Goal: Book appointment/travel/reservation

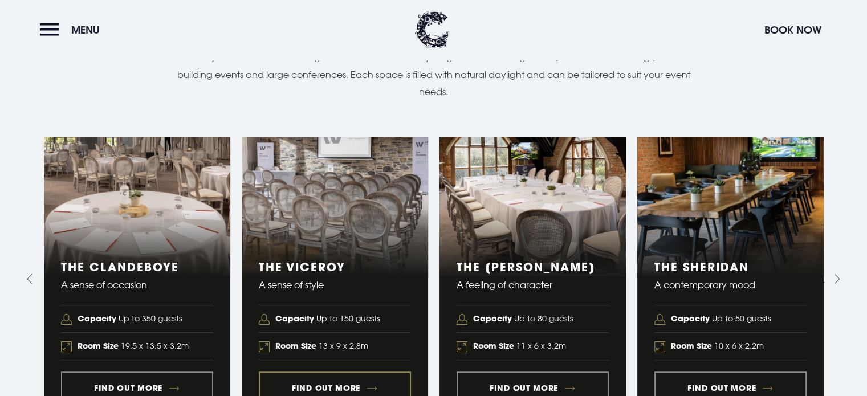
scroll to position [1083, 0]
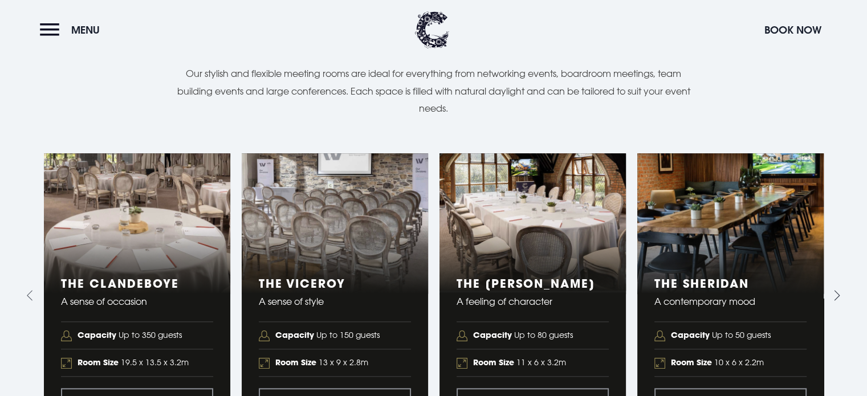
click at [835, 290] on icon "Next slide" at bounding box center [834, 295] width 11 height 11
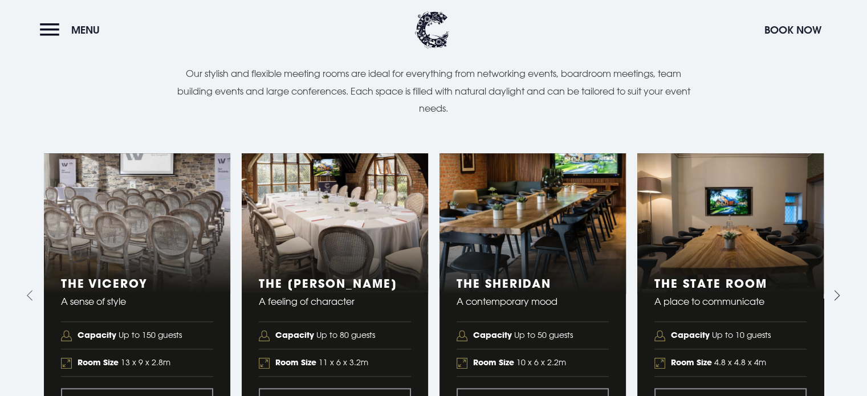
click at [835, 290] on icon "Next slide" at bounding box center [834, 295] width 11 height 11
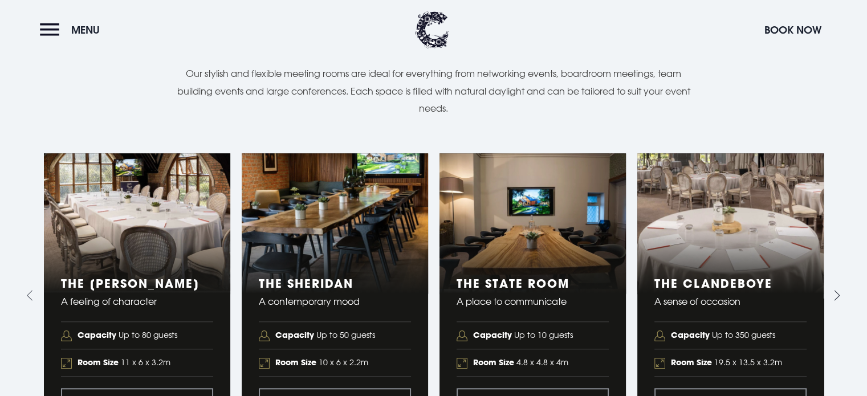
click at [835, 290] on icon "Next slide" at bounding box center [834, 295] width 11 height 11
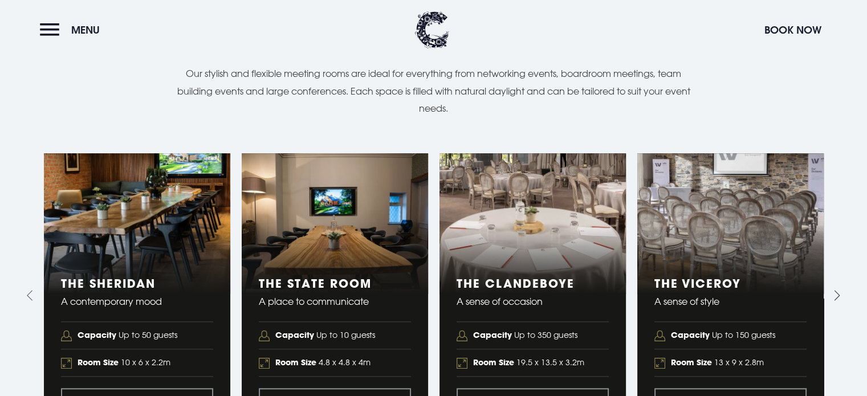
click at [835, 290] on icon "Next slide" at bounding box center [834, 295] width 11 height 11
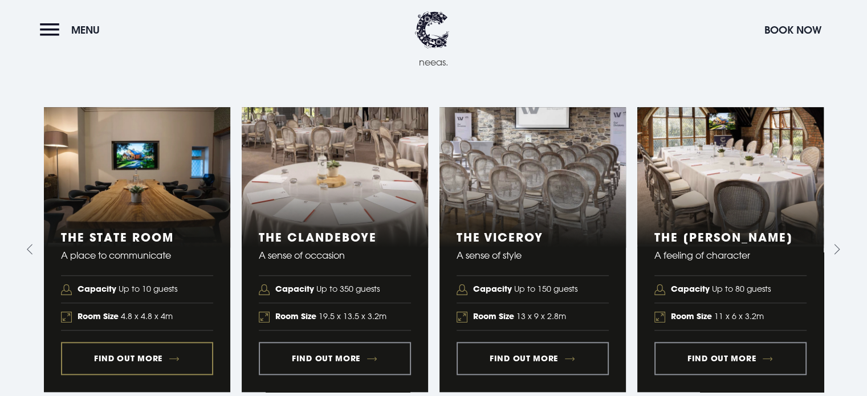
scroll to position [1197, 0]
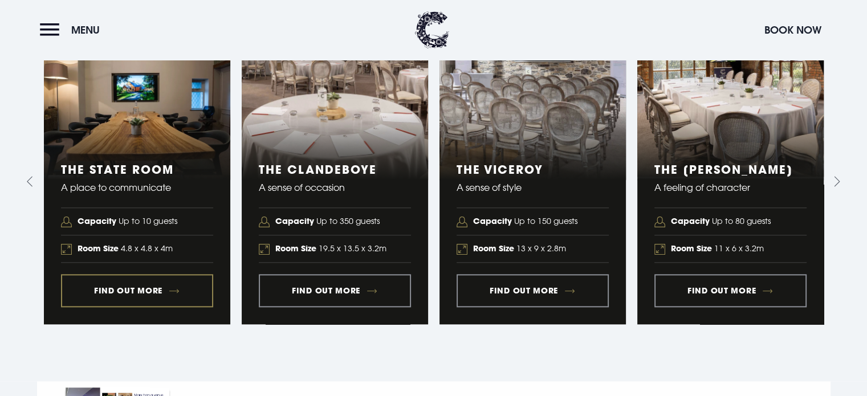
click at [116, 265] on link "5 of 5" at bounding box center [137, 181] width 186 height 284
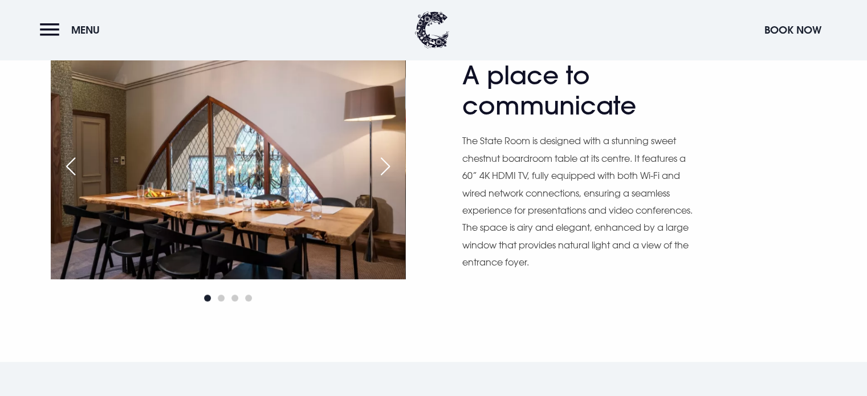
scroll to position [570, 0]
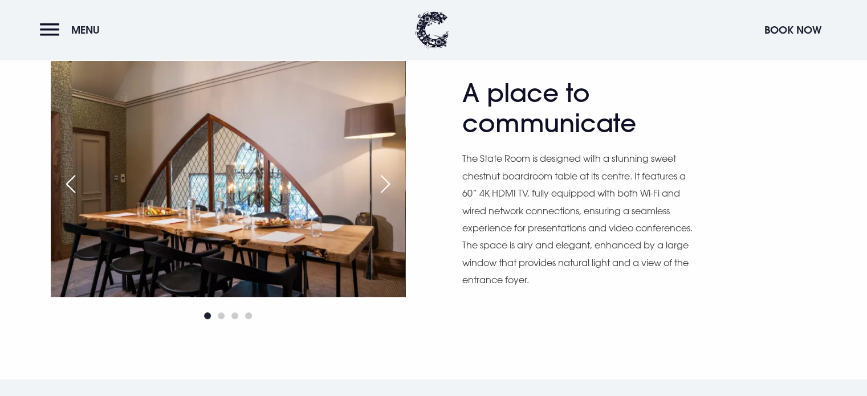
click at [385, 184] on div "Next slide" at bounding box center [385, 184] width 28 height 25
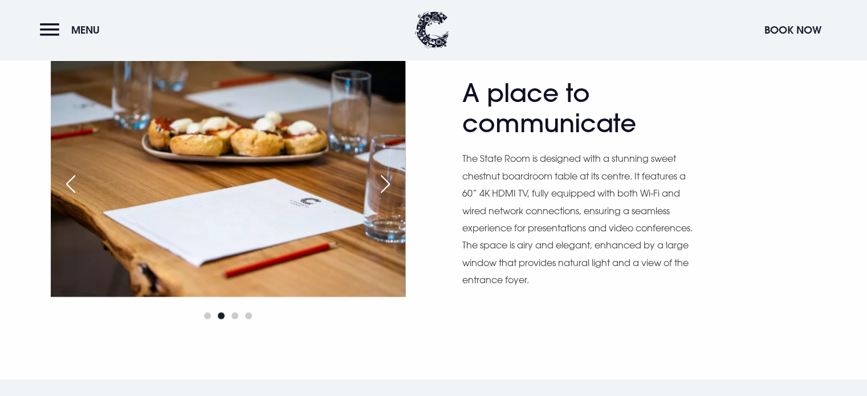
click at [385, 184] on div "Next slide" at bounding box center [385, 184] width 28 height 25
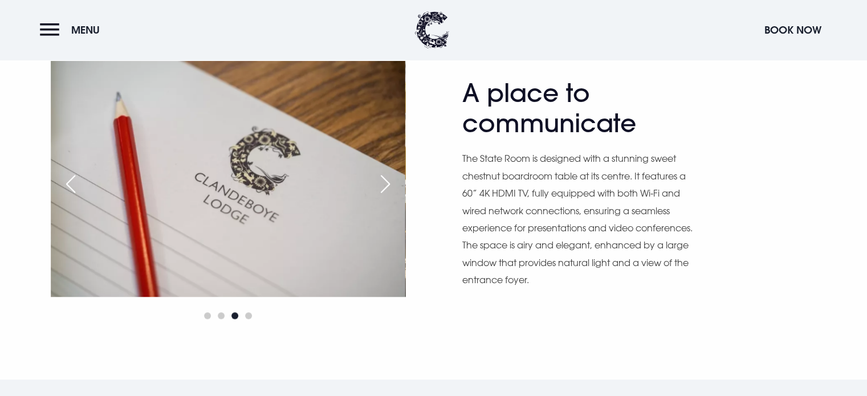
click at [385, 184] on div "Next slide" at bounding box center [385, 184] width 28 height 25
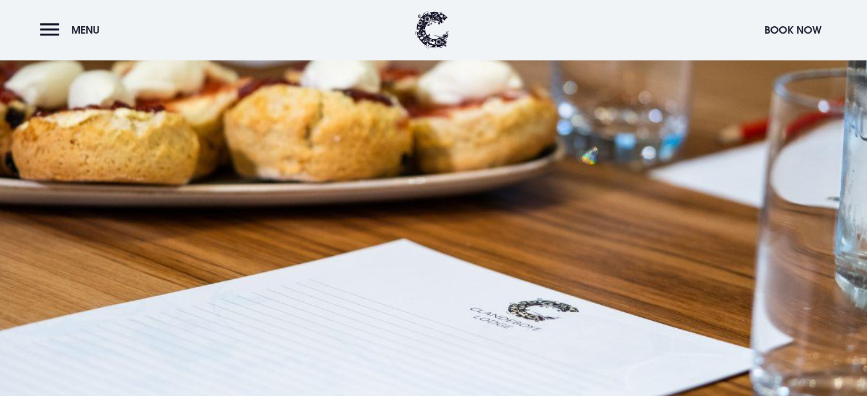
scroll to position [1482, 0]
